Goal: Find specific page/section: Find specific page/section

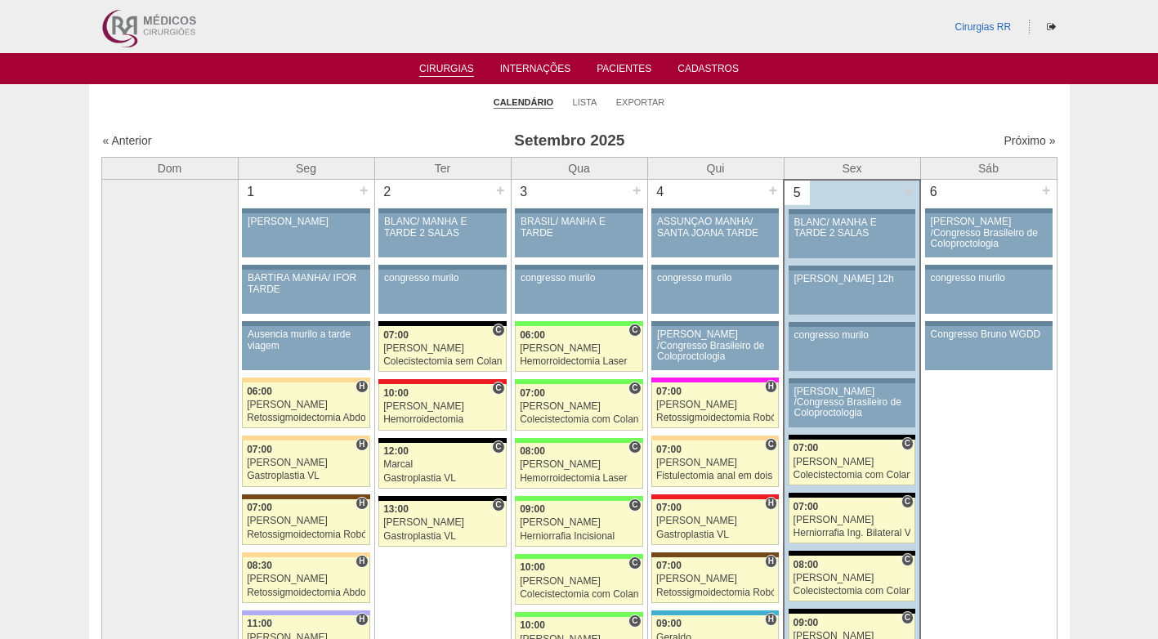
click at [396, 135] on h3 "Setembro 2025" at bounding box center [569, 141] width 476 height 24
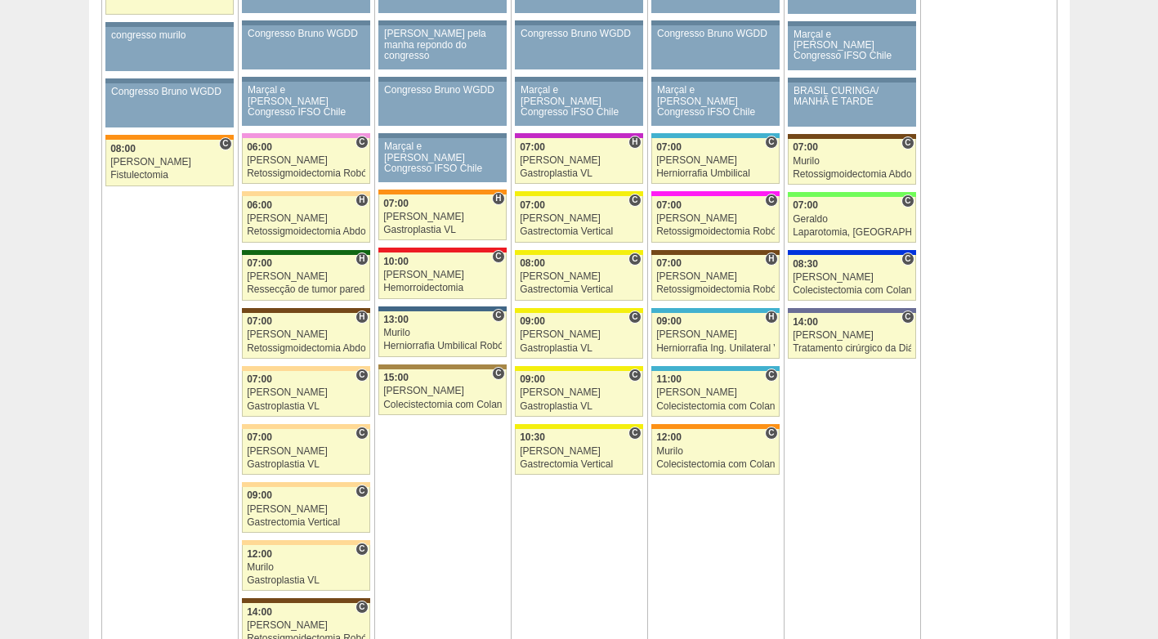
scroll to position [981, 0]
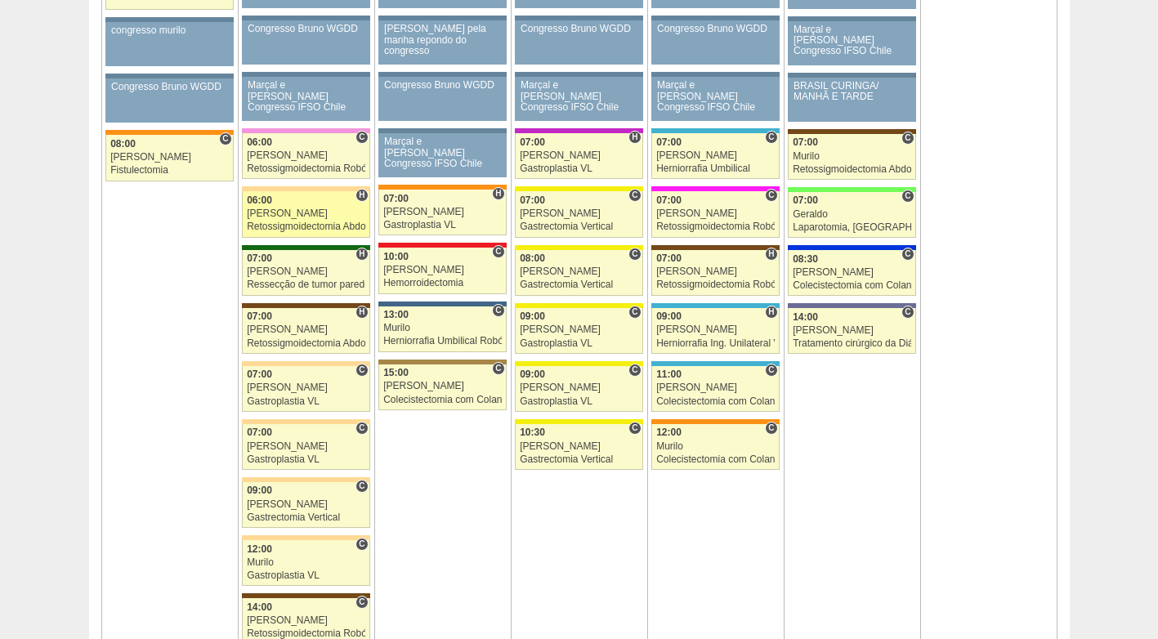
click at [304, 217] on div "Felipe Rossi" at bounding box center [306, 213] width 118 height 11
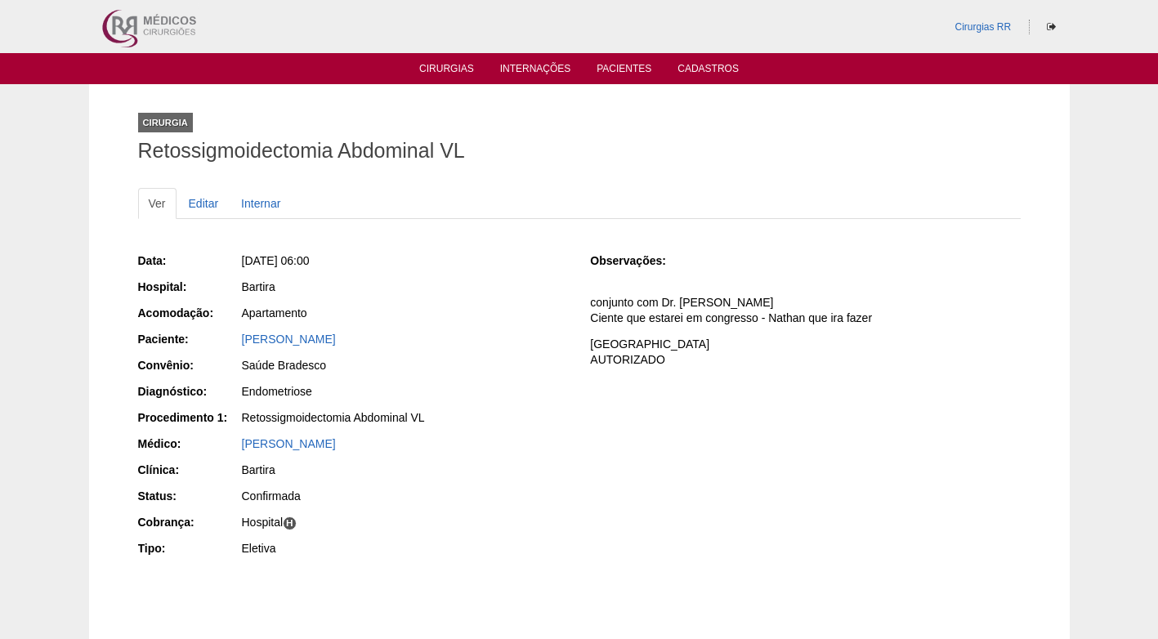
click at [497, 279] on div "Bartira" at bounding box center [405, 287] width 326 height 16
click at [690, 314] on p "conjunto com Dr. Marcel GO Ciente que estarei em congresso - Nathan que ira faz…" at bounding box center [805, 310] width 430 height 31
click at [494, 283] on div "Bartira" at bounding box center [405, 287] width 326 height 16
click at [655, 338] on p "COBRANÇA HOSPITAL AUTORIZADO" at bounding box center [805, 352] width 430 height 31
click at [502, 298] on div "Bartira" at bounding box center [404, 289] width 328 height 20
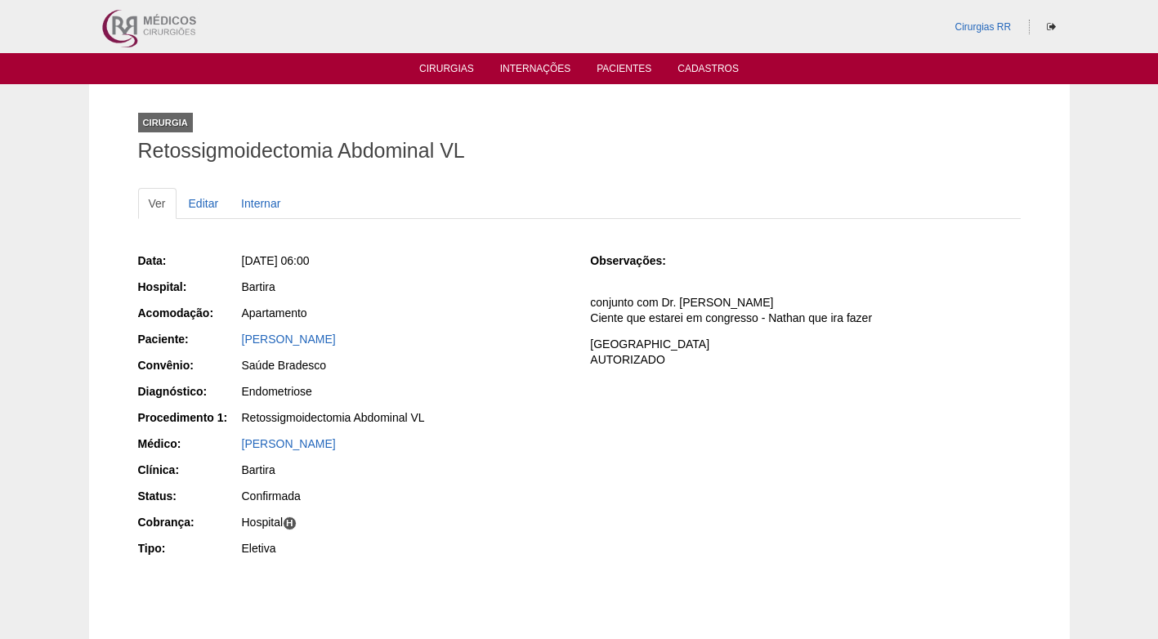
click at [503, 292] on div "Bartira" at bounding box center [405, 287] width 326 height 16
click at [577, 348] on div "Data: Seg, 08/09/2025 - 06:00 Hospital: Bartira Acomodação: Apartamento Pacient…" at bounding box center [579, 407] width 883 height 320
click at [662, 271] on div "Observações: conjunto com Dr. Marcel GO Ciente que estarei em congresso - Natha…" at bounding box center [805, 315] width 430 height 125
click at [310, 255] on span "Seg, 08/09/2025 - 06:00" at bounding box center [276, 260] width 68 height 13
click at [500, 262] on div "Seg, 08/09/2025 - 06:00" at bounding box center [405, 261] width 326 height 16
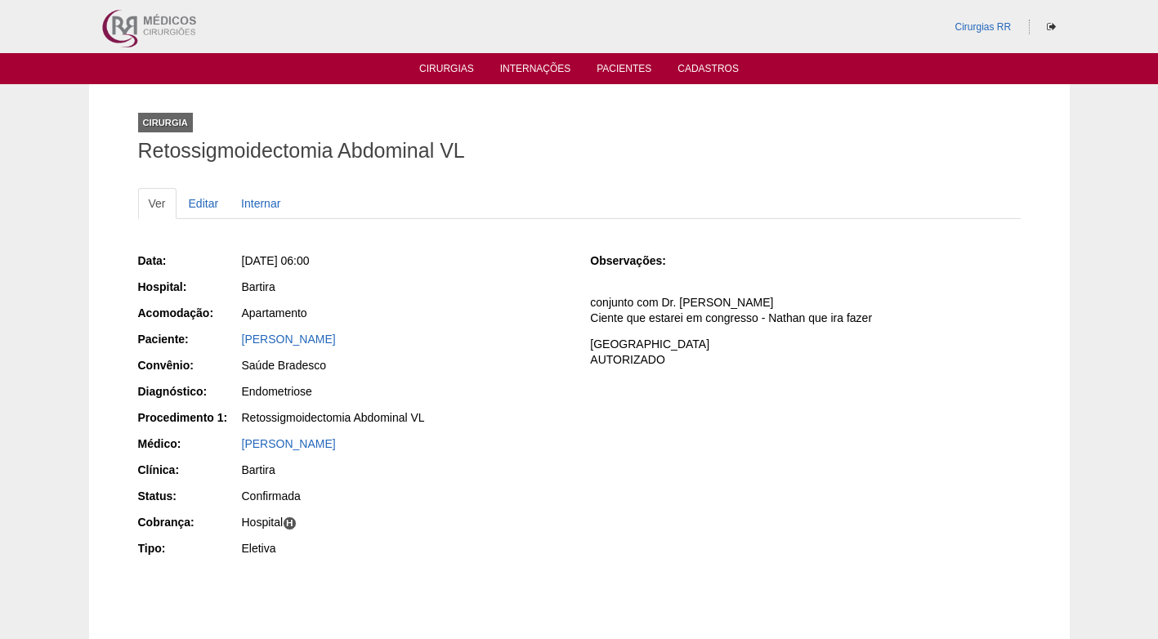
drag, startPoint x: 548, startPoint y: 275, endPoint x: 538, endPoint y: 271, distance: 11.4
click at [548, 274] on div "Data: Seg, 08/09/2025 - 06:00 Hospital: Bartira Acomodação: Apartamento Pacient…" at bounding box center [353, 407] width 430 height 320
click at [882, 236] on div "Data: Seg, 08/09/2025 - 06:00 Hospital: Bartira Acomodação: Apartamento Pacient…" at bounding box center [579, 423] width 883 height 377
drag, startPoint x: 637, startPoint y: 161, endPoint x: 507, endPoint y: 87, distance: 149.7
click at [625, 160] on h1 "Retossigmoidectomia Abdominal VL" at bounding box center [579, 151] width 883 height 20
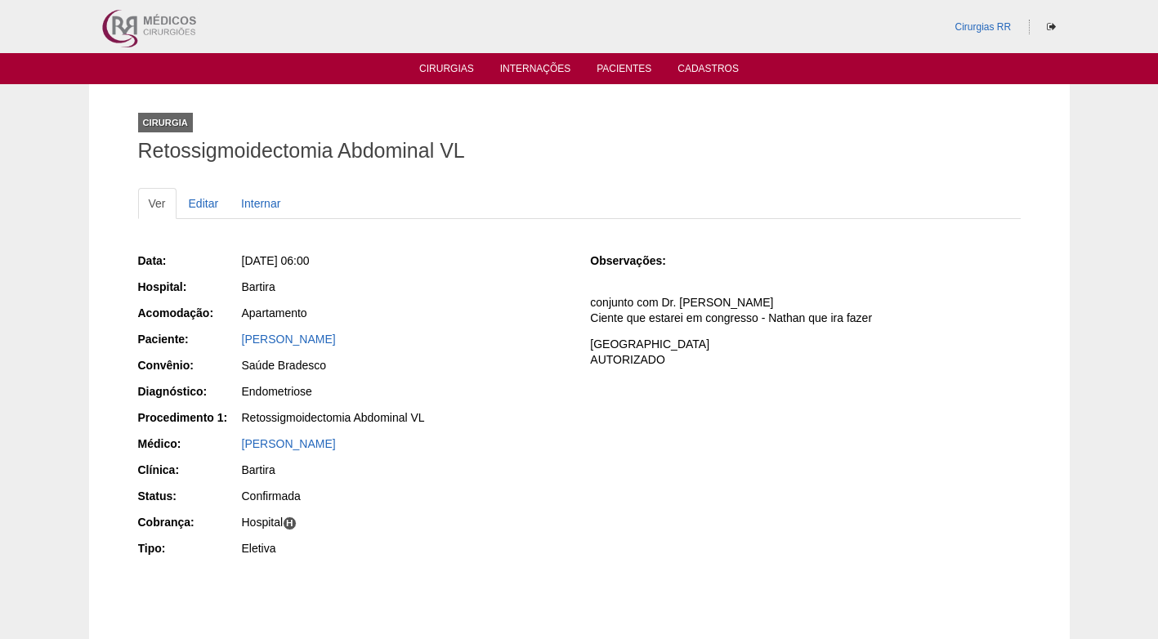
click at [506, 186] on div "Ver Editar Internar Data: Seg, 08/09/2025 - 06:00 Hospital: Bartira Acomodação:…" at bounding box center [579, 392] width 883 height 440
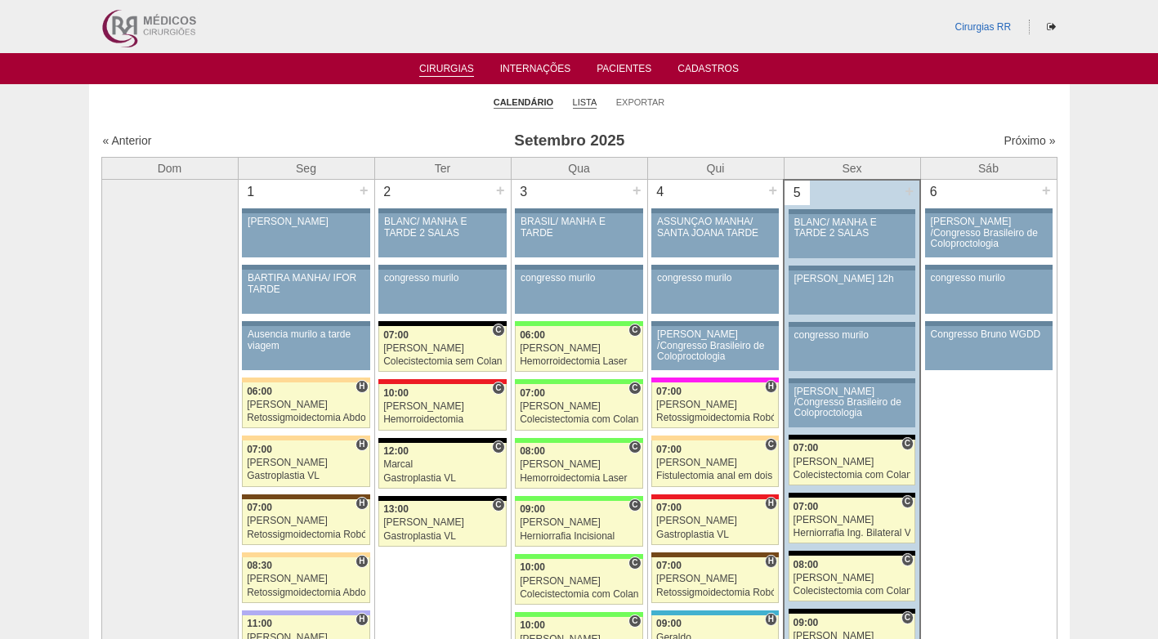
click at [580, 107] on link "Lista" at bounding box center [585, 102] width 25 height 12
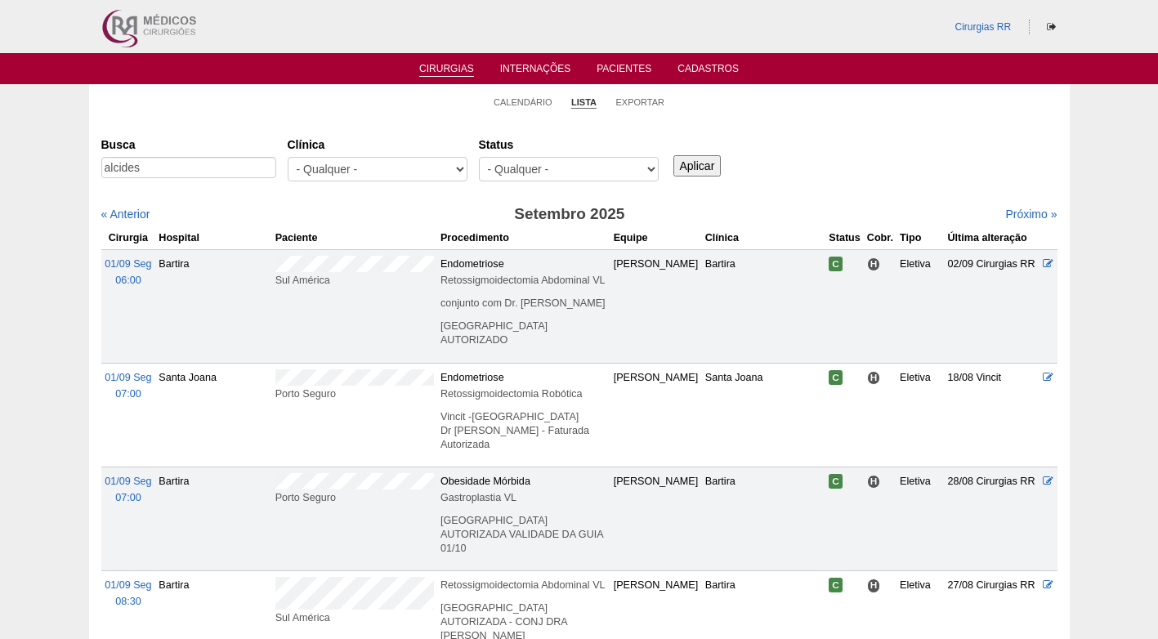
type input "alcides"
click at [673, 155] on input "Aplicar" at bounding box center [697, 165] width 48 height 21
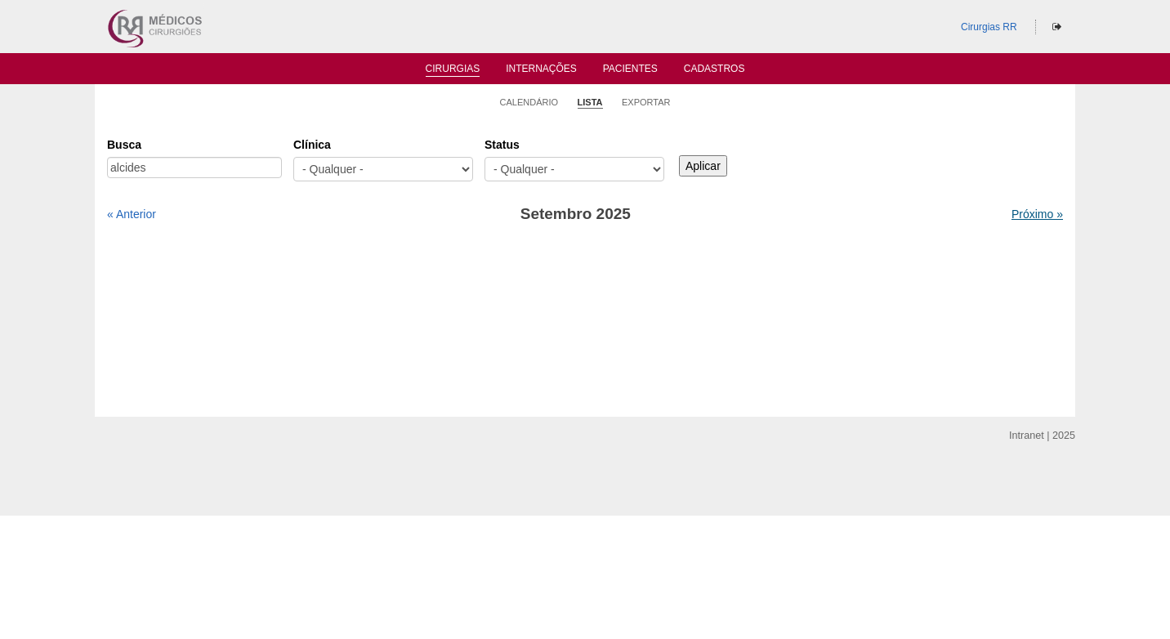
click at [1031, 215] on link "Próximo »" at bounding box center [1037, 214] width 51 height 13
click at [591, 105] on link "Lista" at bounding box center [590, 102] width 25 height 12
click at [548, 103] on link "Calendário" at bounding box center [529, 102] width 59 height 12
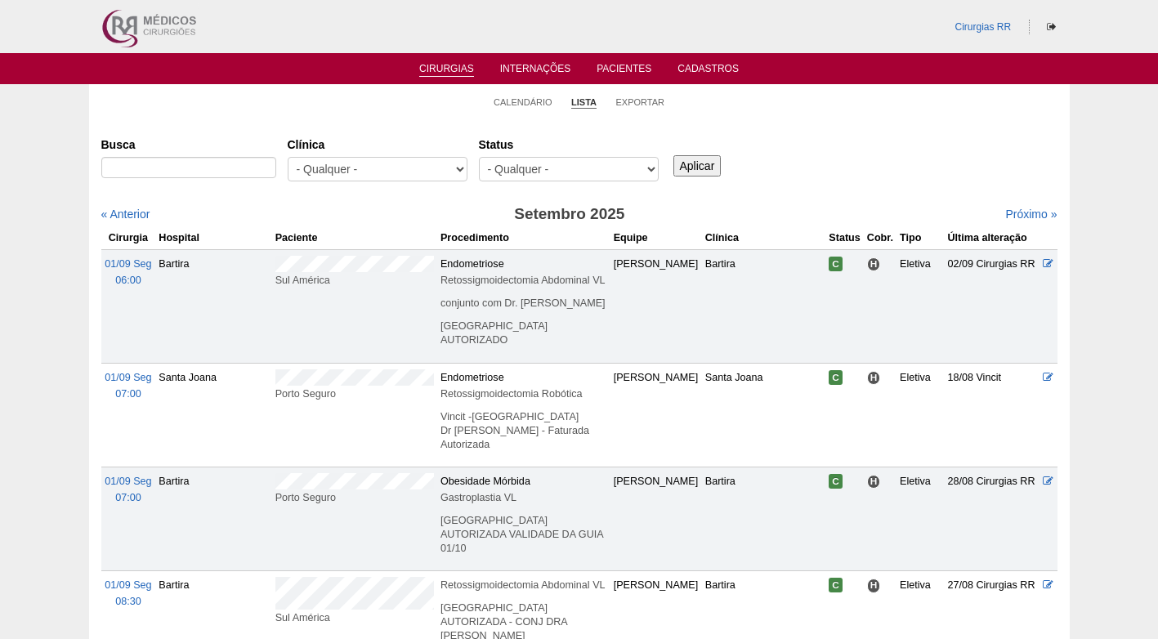
click at [458, 67] on link "Cirurgias" at bounding box center [446, 70] width 55 height 14
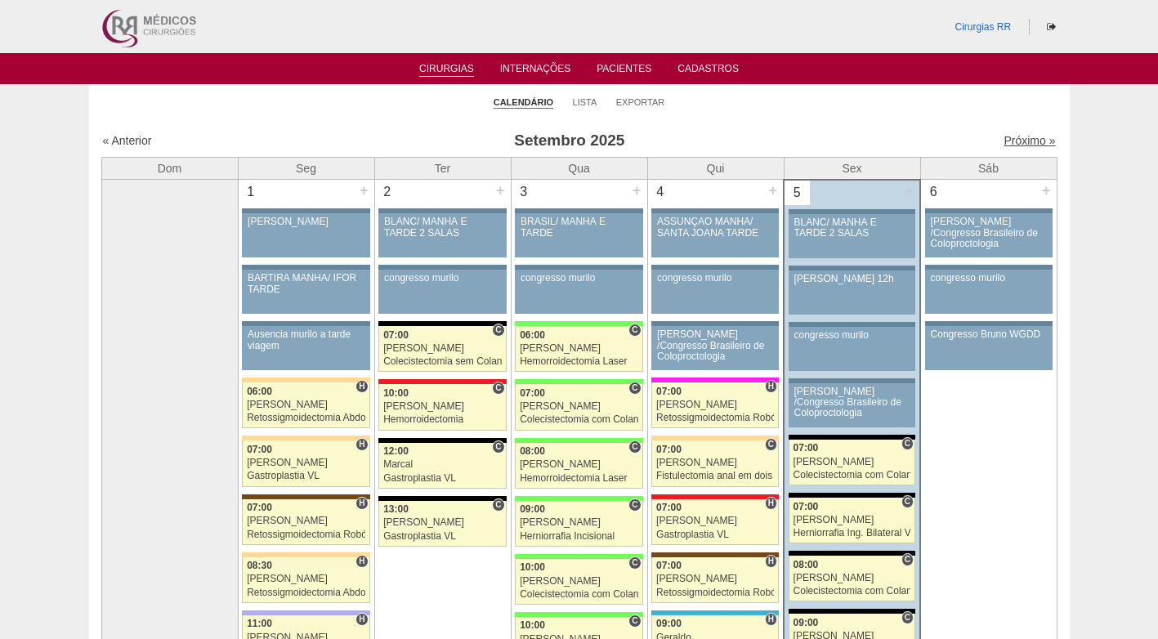
click at [1004, 142] on link "Próximo »" at bounding box center [1029, 140] width 51 height 13
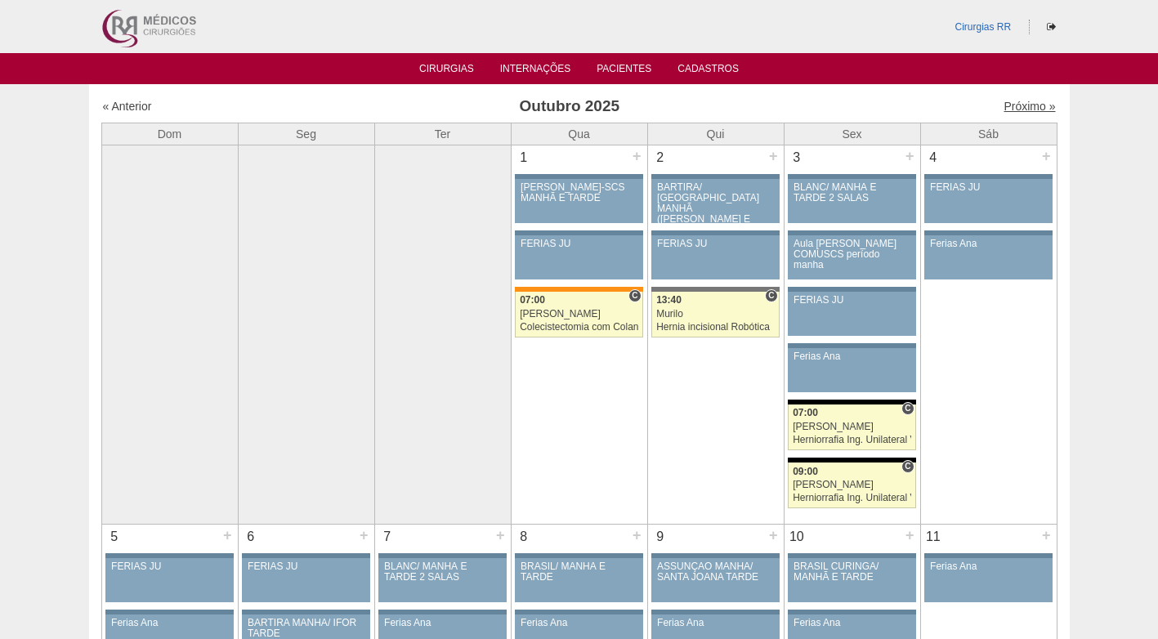
click at [1011, 103] on link "Próximo »" at bounding box center [1029, 106] width 51 height 13
